Goal: Task Accomplishment & Management: Manage account settings

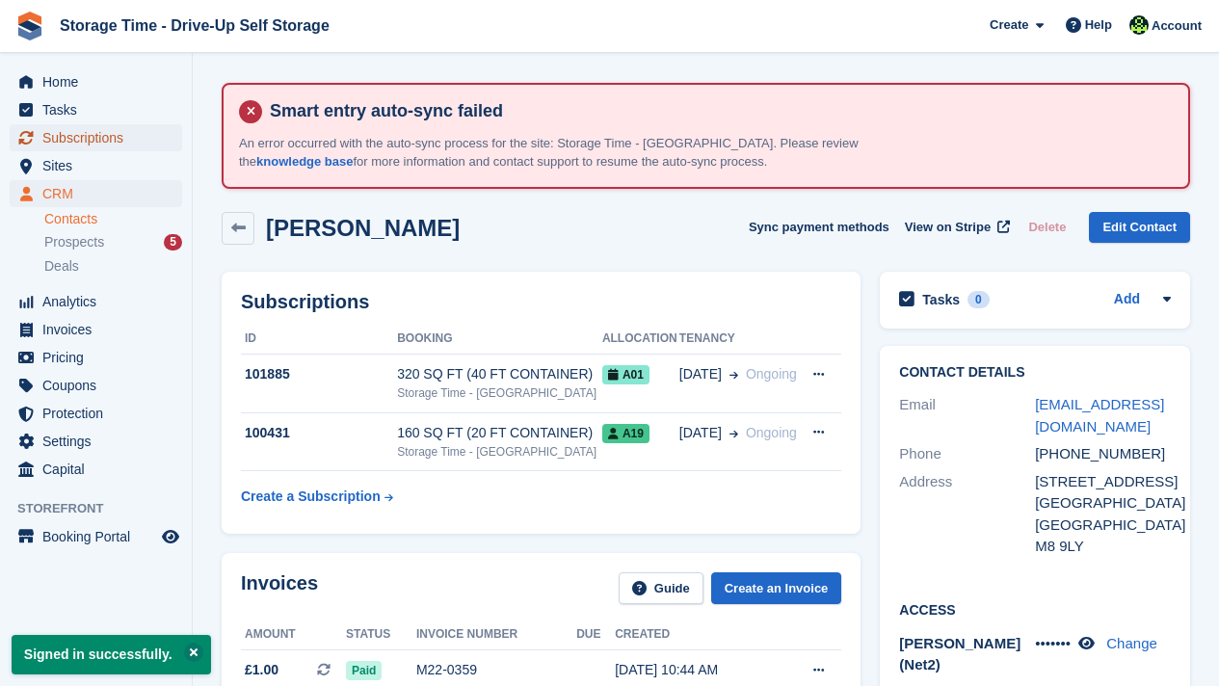
click at [67, 132] on span "Subscriptions" at bounding box center [100, 137] width 116 height 27
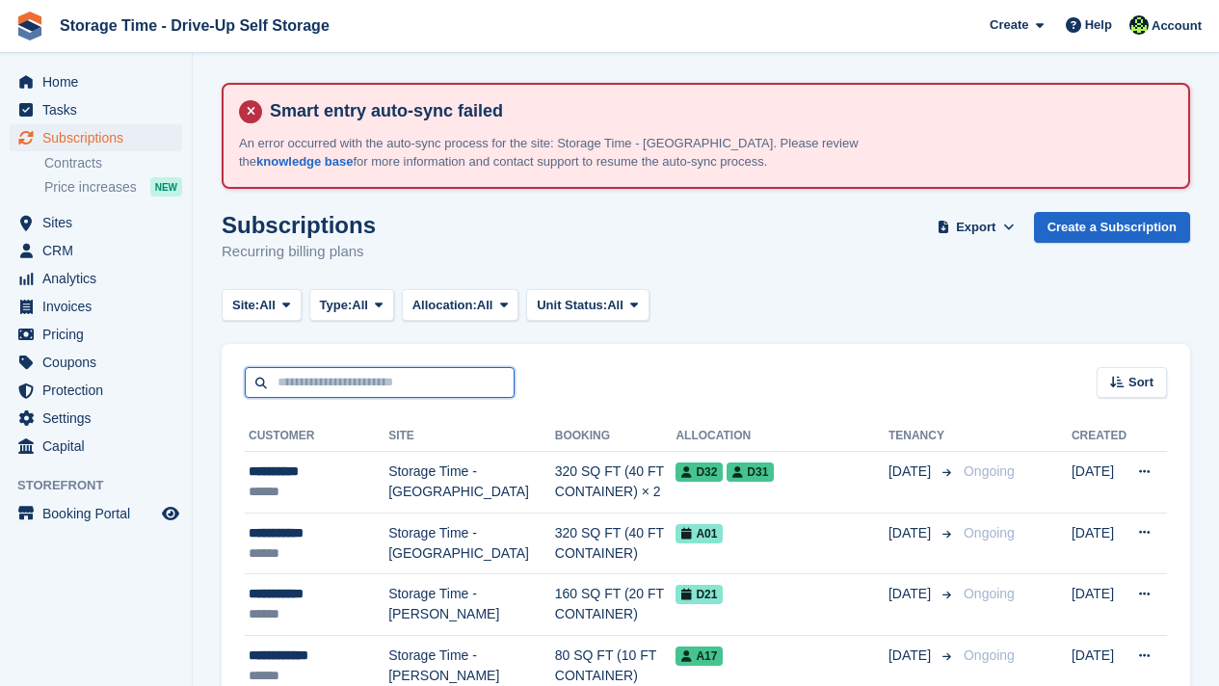
click at [350, 388] on input "text" at bounding box center [380, 383] width 270 height 32
type input "*****"
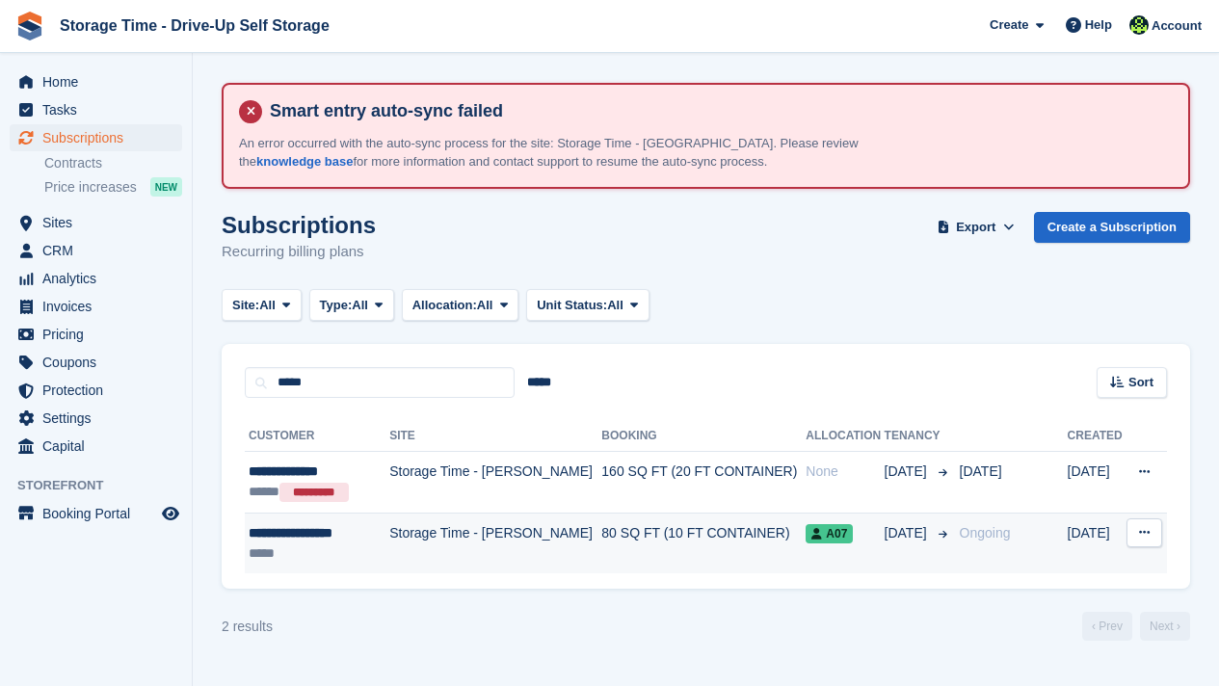
click at [445, 544] on td "Storage Time - [PERSON_NAME]" at bounding box center [495, 543] width 212 height 61
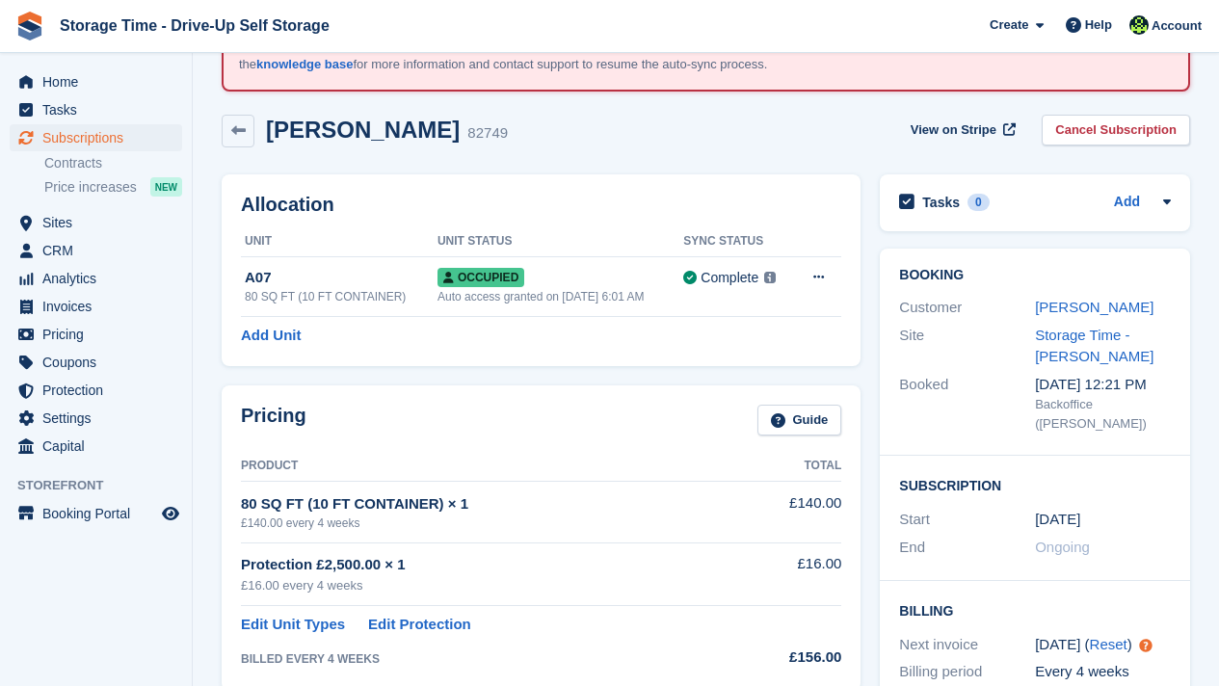
scroll to position [77, 0]
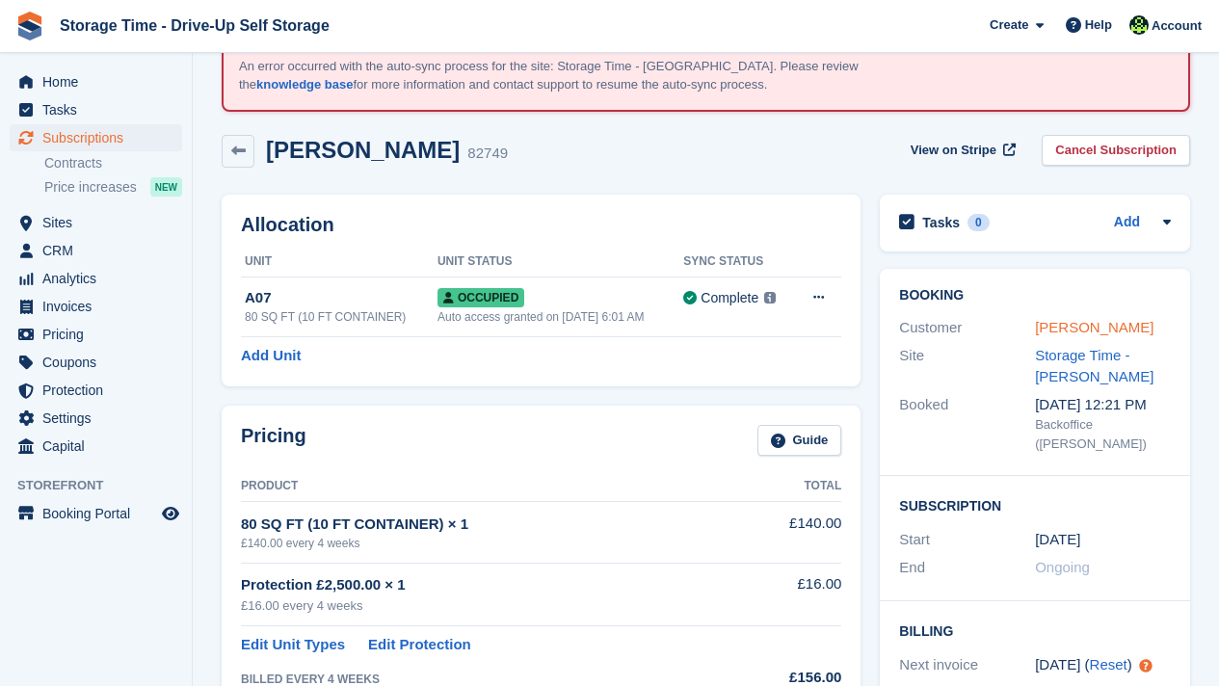
click at [1065, 323] on link "[PERSON_NAME]" at bounding box center [1094, 327] width 119 height 16
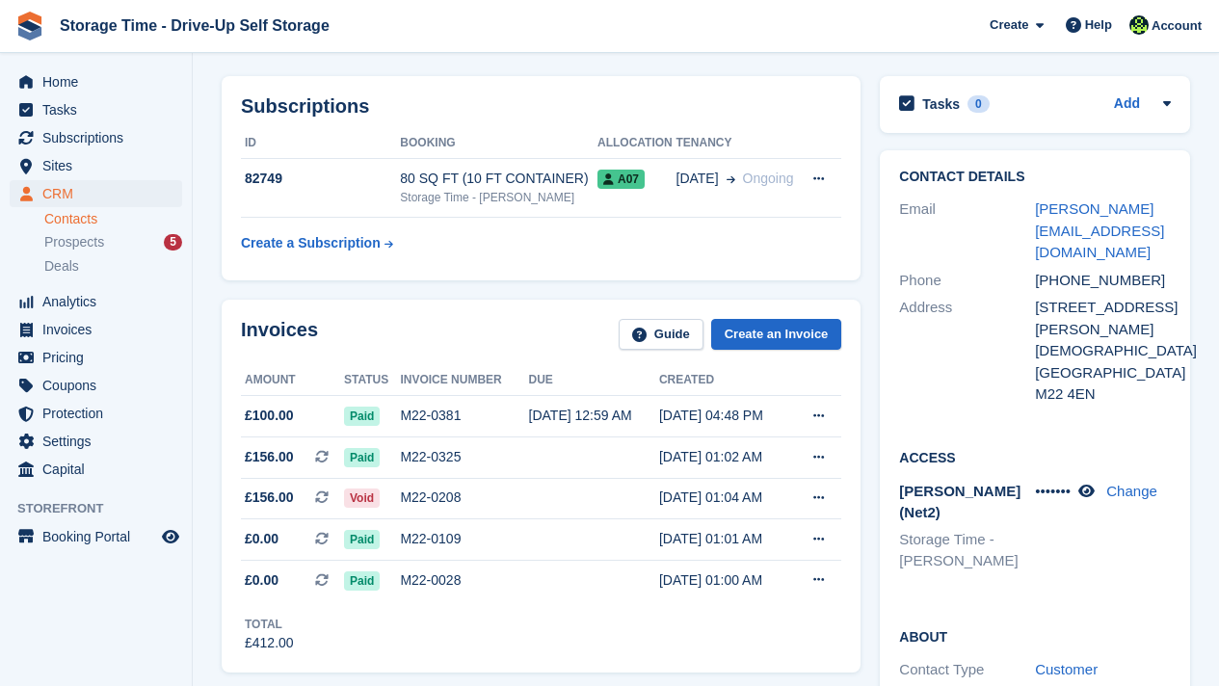
scroll to position [193, 0]
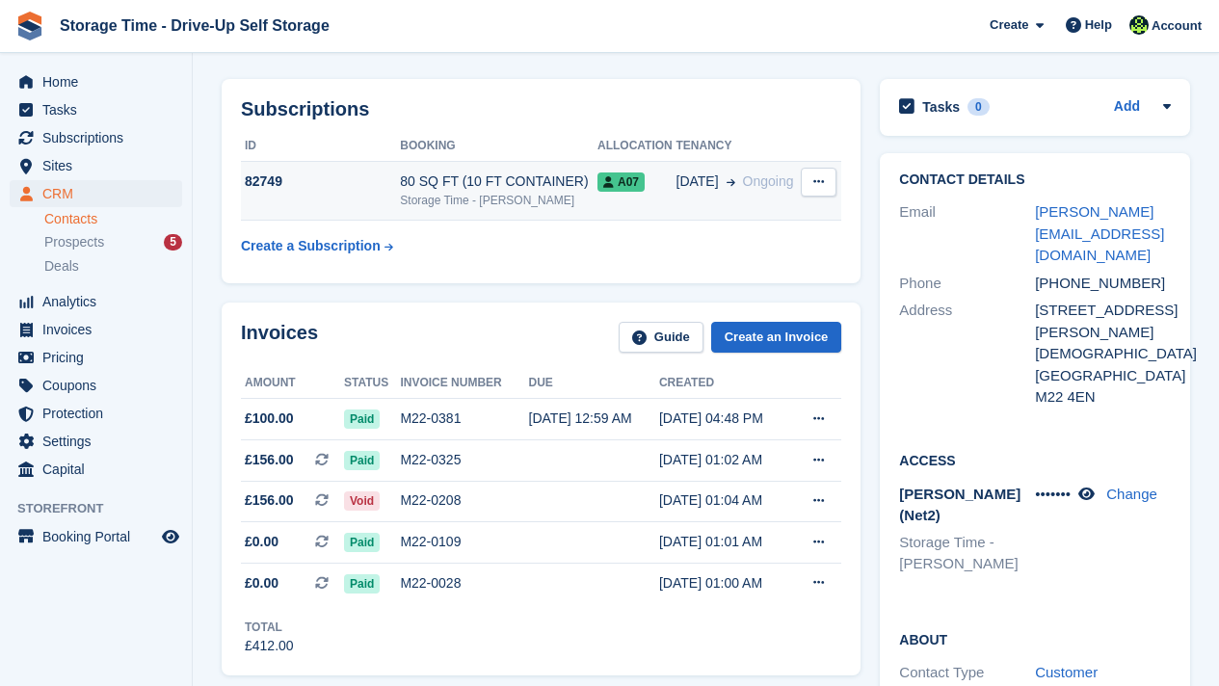
click at [449, 210] on td "80 SQ FT (10 FT CONTAINER) Storage Time - Sharston" at bounding box center [499, 191] width 198 height 59
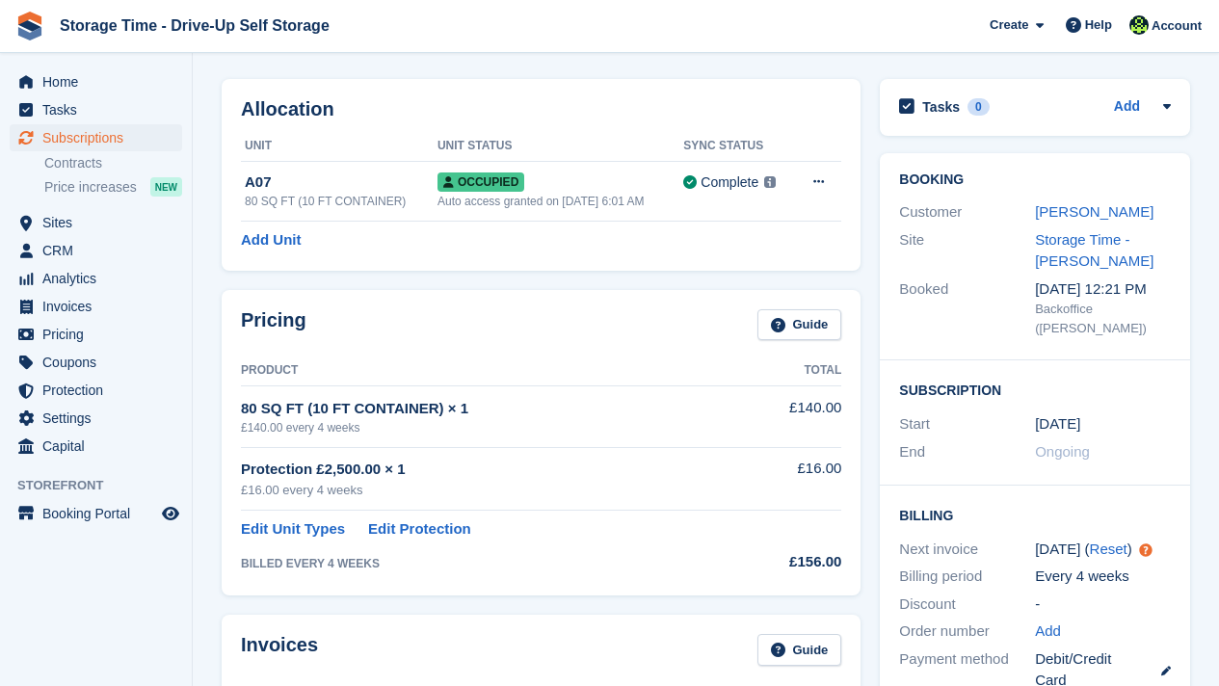
scroll to position [193, 0]
click at [1097, 211] on link "[PERSON_NAME]" at bounding box center [1094, 211] width 119 height 16
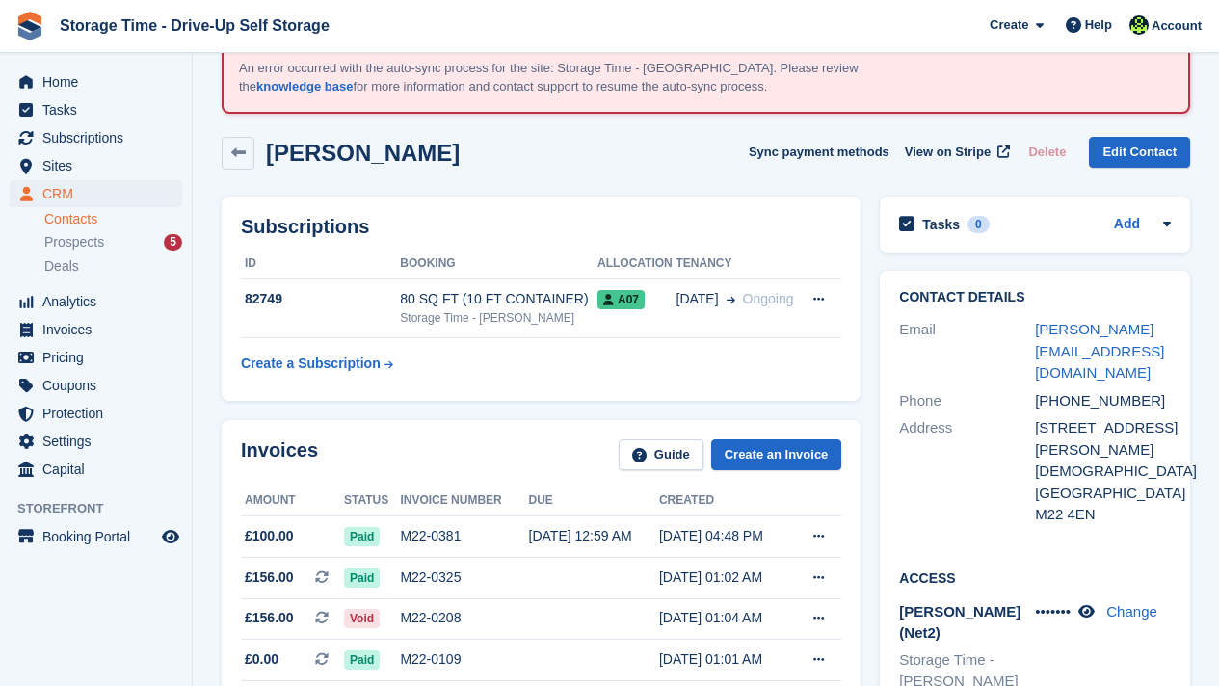
scroll to position [39, 0]
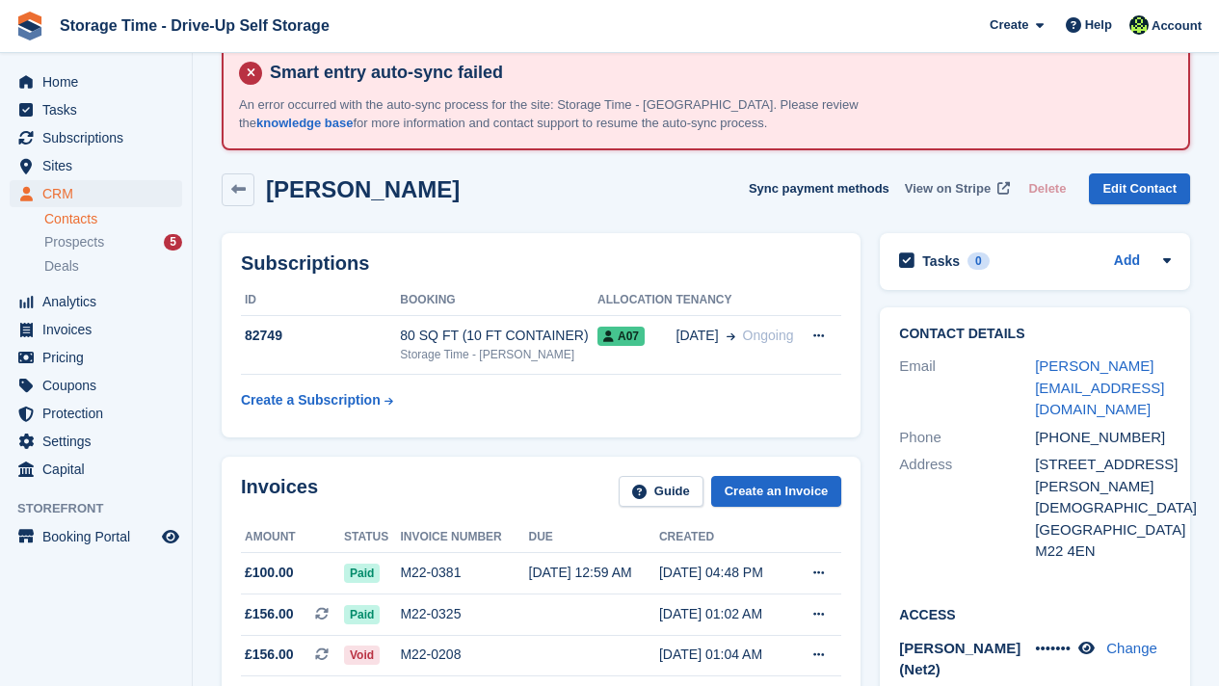
click at [919, 199] on link "View on Stripe" at bounding box center [955, 189] width 117 height 32
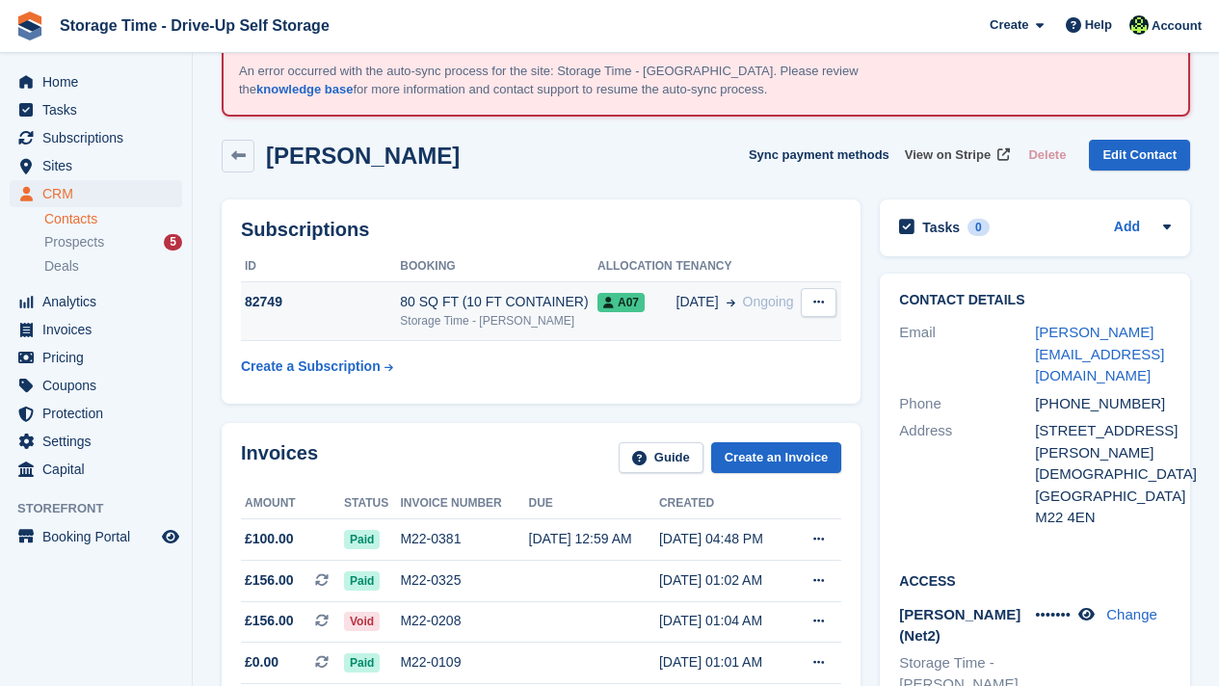
scroll to position [77, 0]
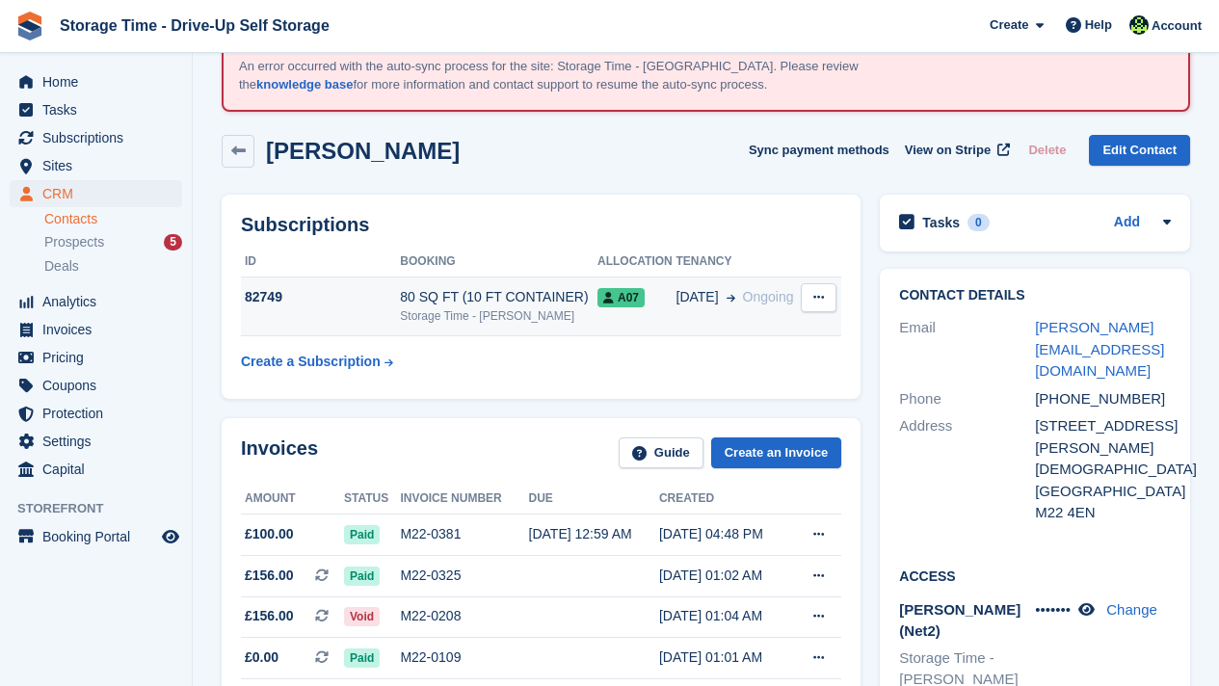
click at [397, 317] on td "82749" at bounding box center [320, 307] width 159 height 59
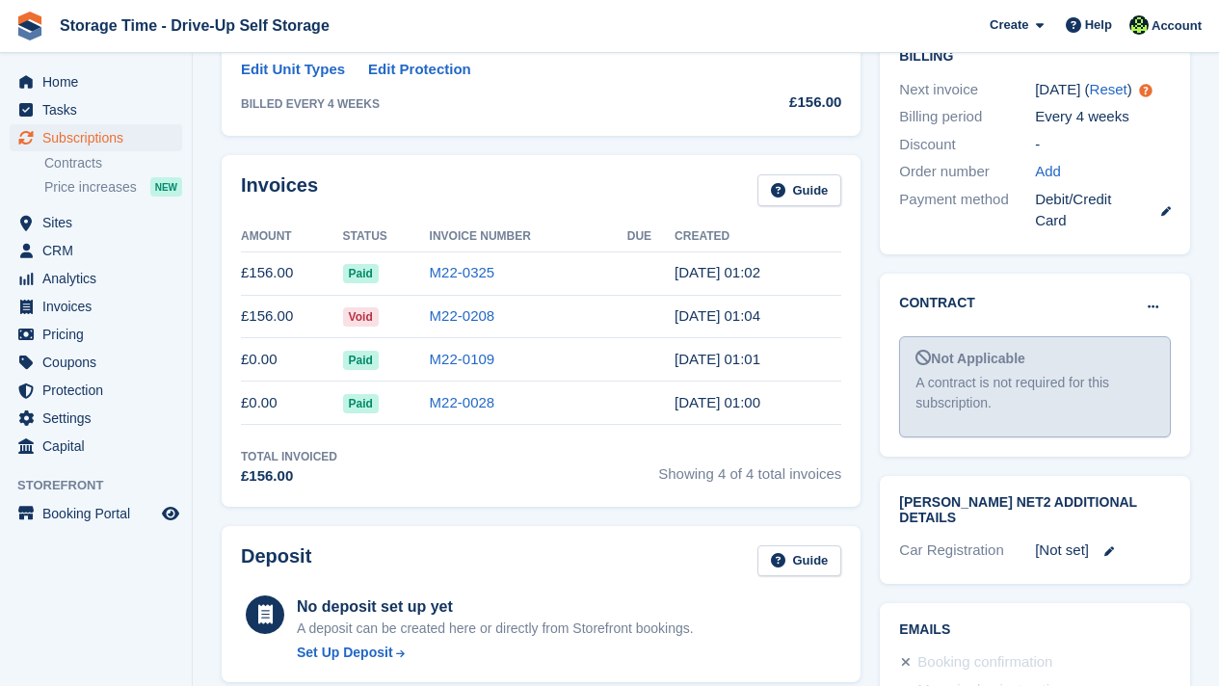
scroll to position [655, 0]
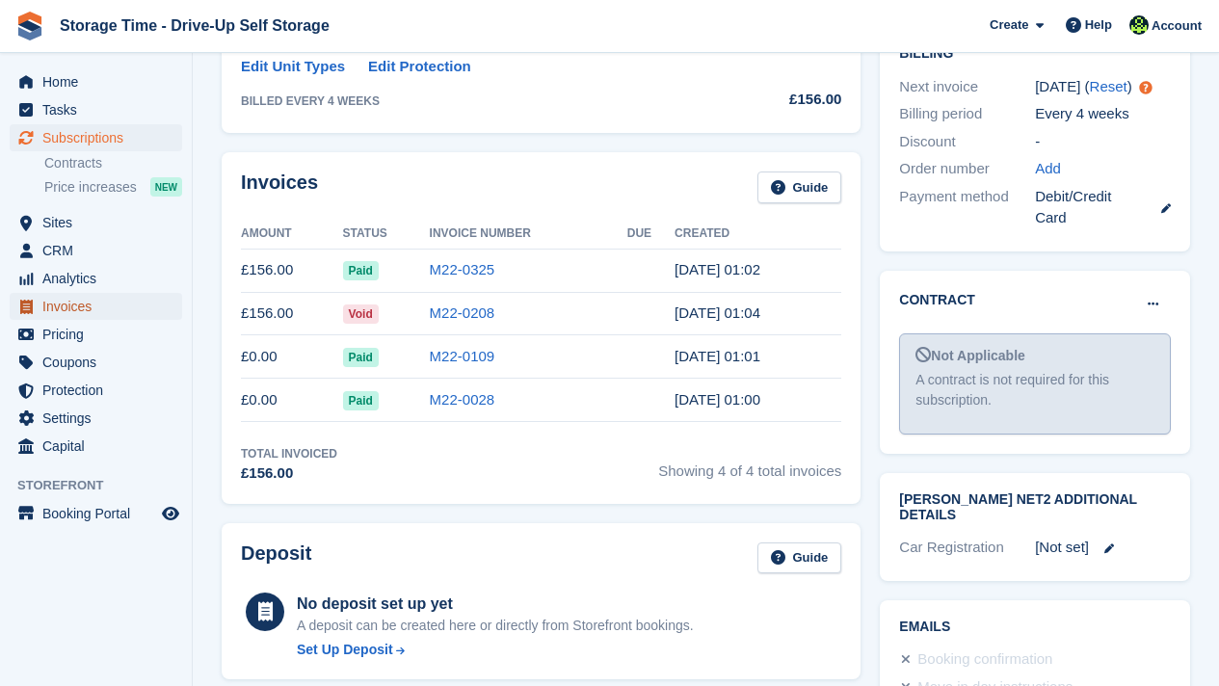
click at [95, 312] on span "Invoices" at bounding box center [100, 306] width 116 height 27
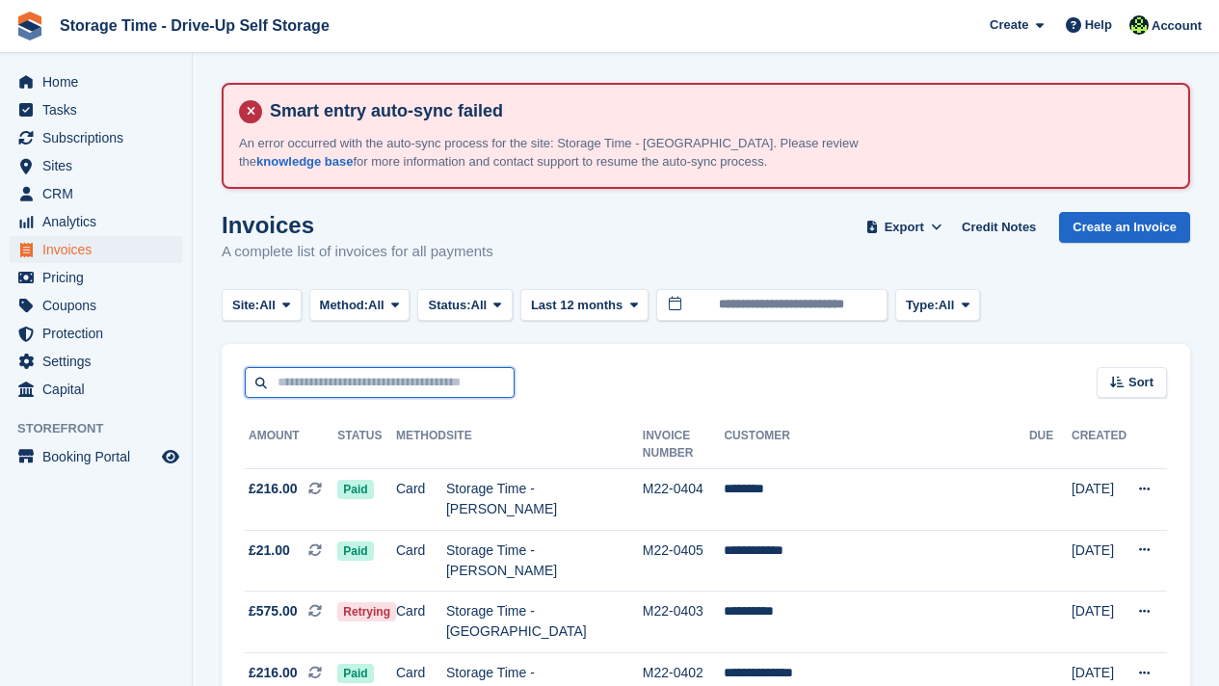
click at [440, 382] on input "text" at bounding box center [380, 383] width 270 height 32
type input "*****"
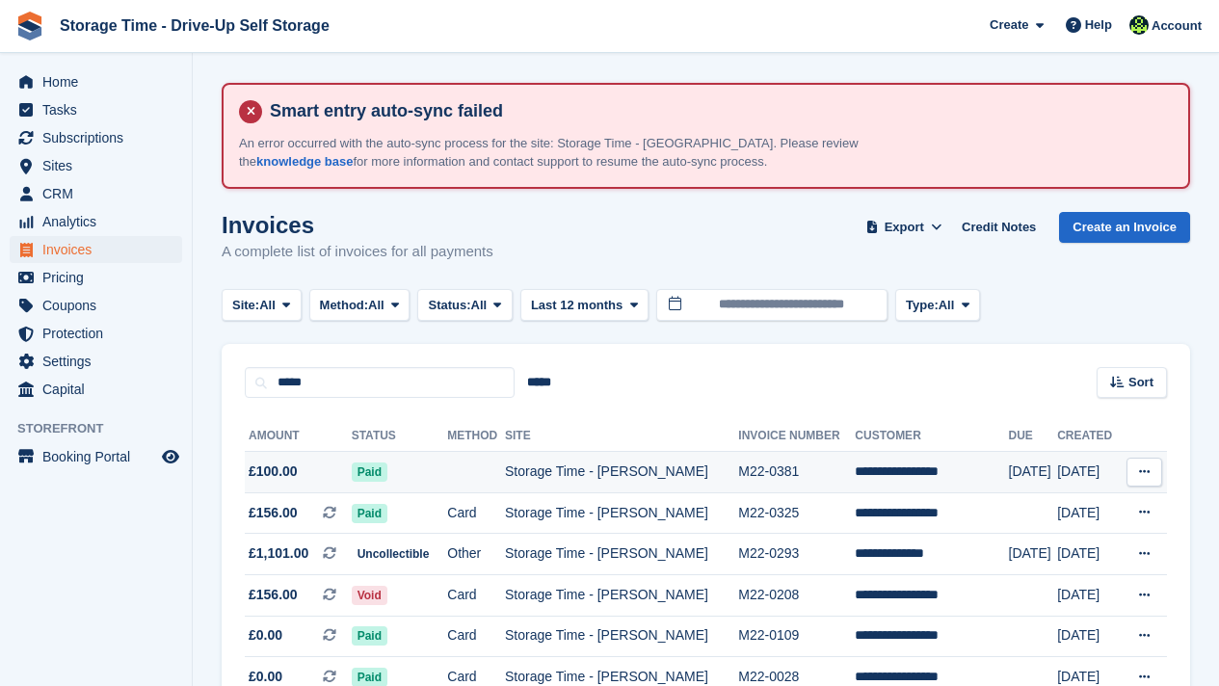
click at [743, 474] on td "M22-0381" at bounding box center [796, 472] width 117 height 41
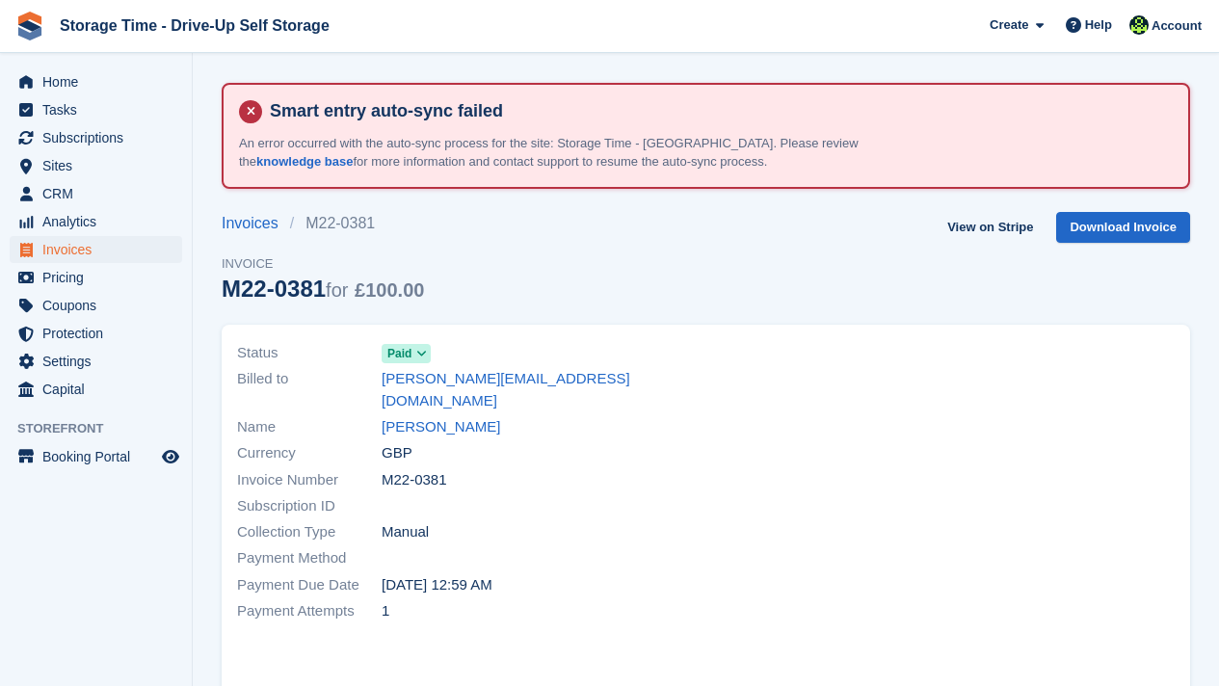
click at [686, 494] on div "Subscription ID" at bounding box center [466, 507] width 458 height 26
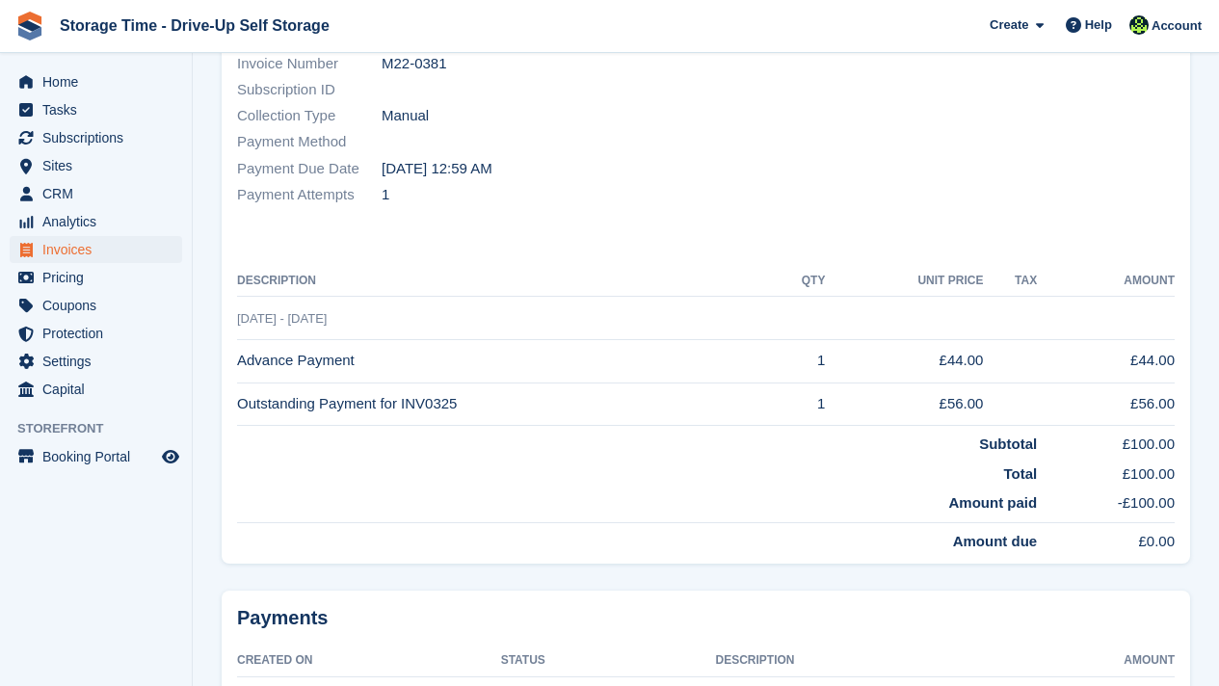
scroll to position [424, 0]
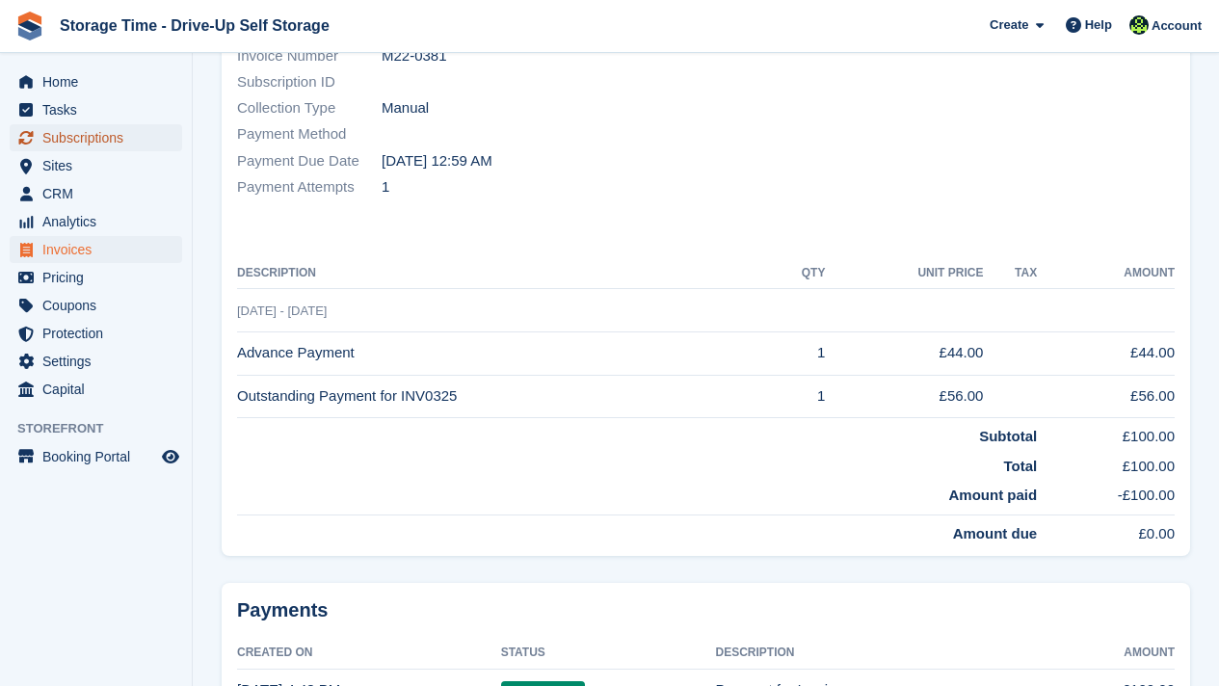
click at [129, 136] on span "Subscriptions" at bounding box center [100, 137] width 116 height 27
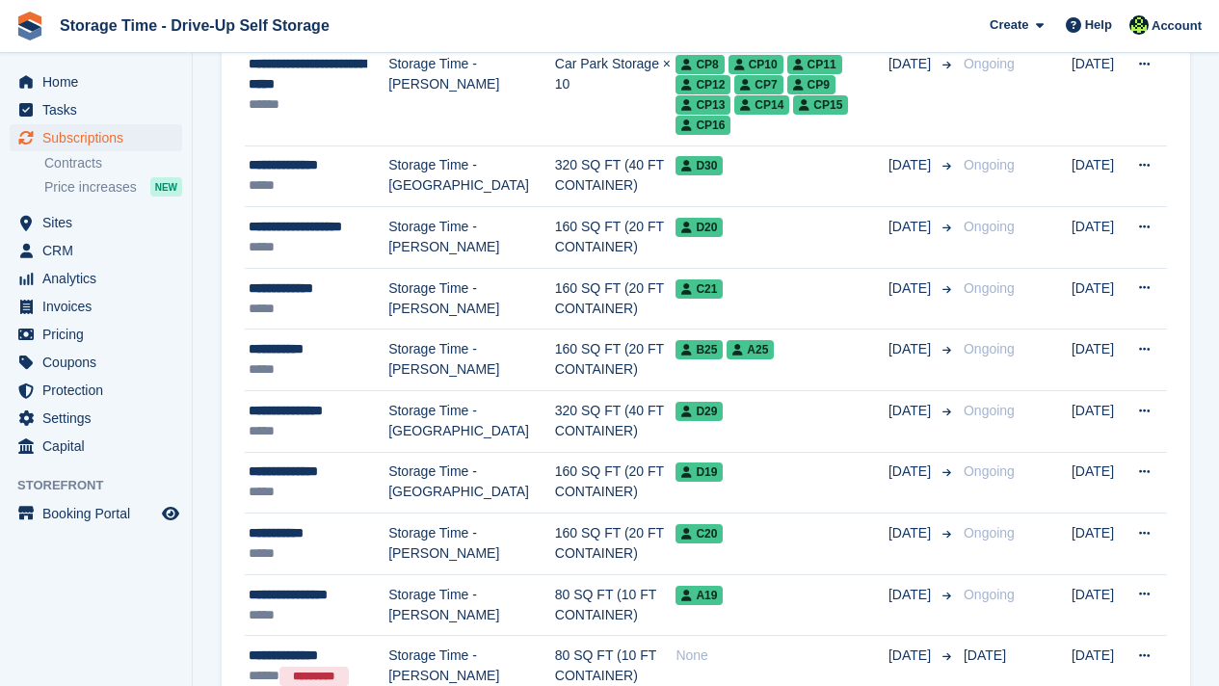
scroll to position [1774, 0]
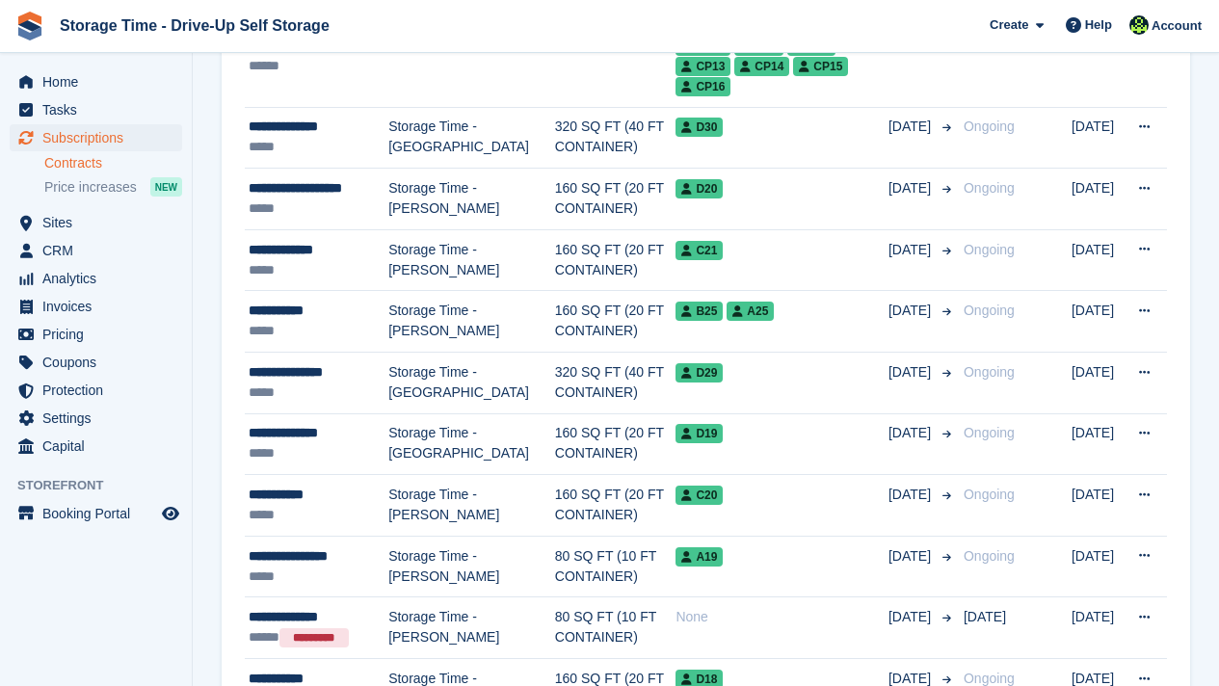
scroll to position [1774, 0]
click at [63, 224] on span "Sites" at bounding box center [100, 222] width 116 height 27
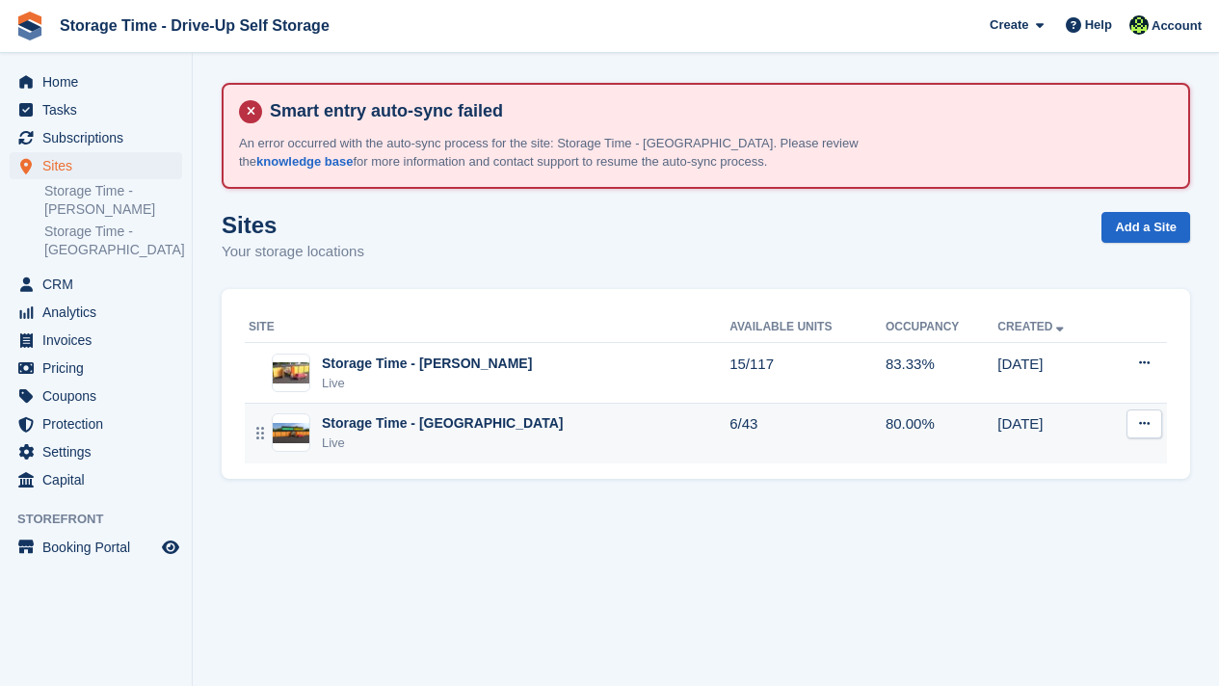
click at [399, 425] on div "Storage Time - [GEOGRAPHIC_DATA]" at bounding box center [442, 424] width 241 height 20
